Goal: Check status: Check status

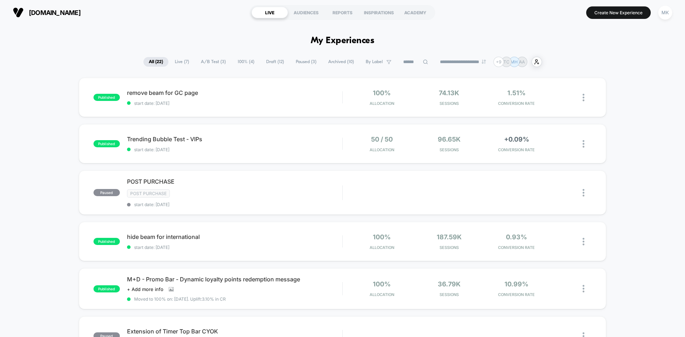
click at [297, 152] on span "start date: 10/6/2025" at bounding box center [234, 149] width 215 height 5
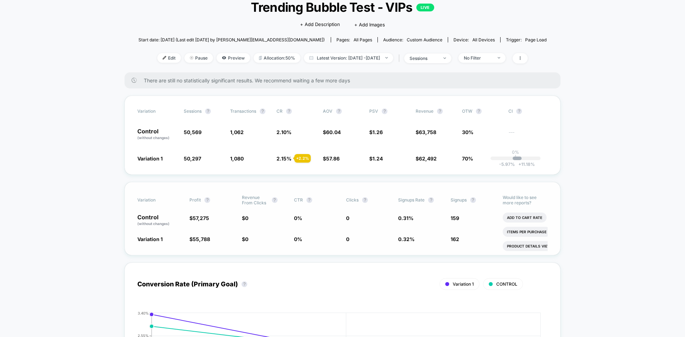
scroll to position [36, 0]
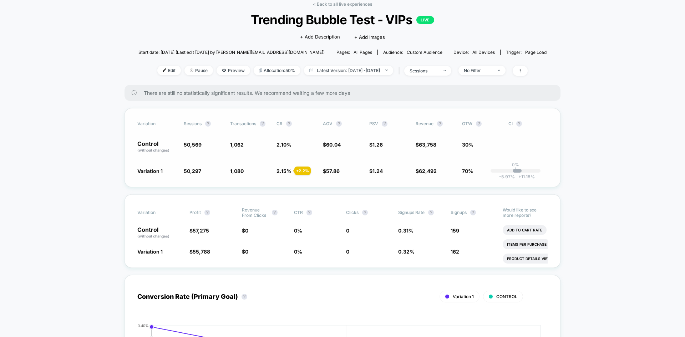
drag, startPoint x: 106, startPoint y: 126, endPoint x: 137, endPoint y: 110, distance: 34.5
